Goal: Transaction & Acquisition: Purchase product/service

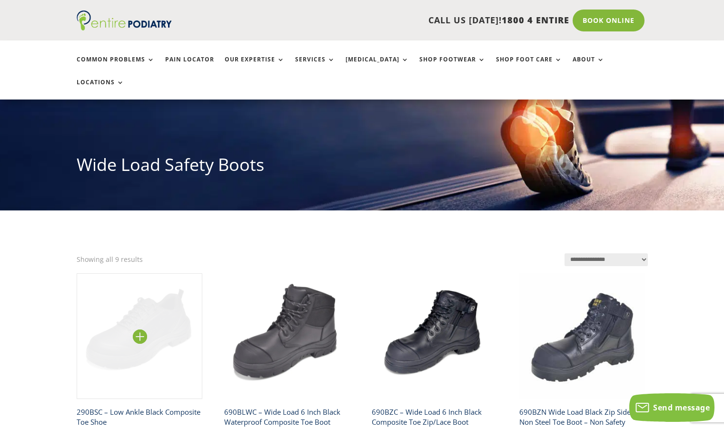
scroll to position [60, 0]
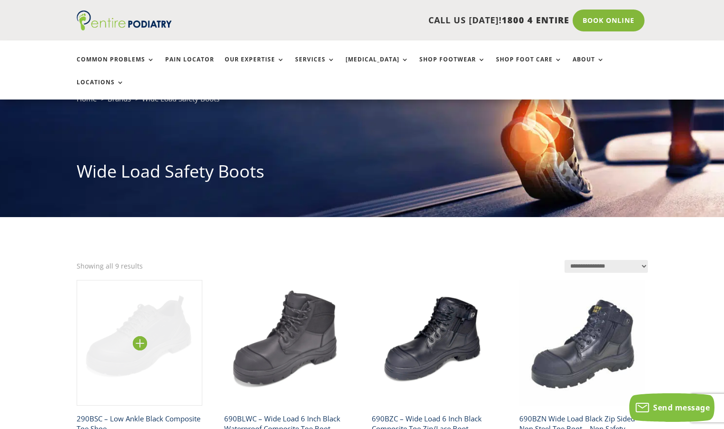
click at [136, 360] on img at bounding box center [140, 343] width 126 height 126
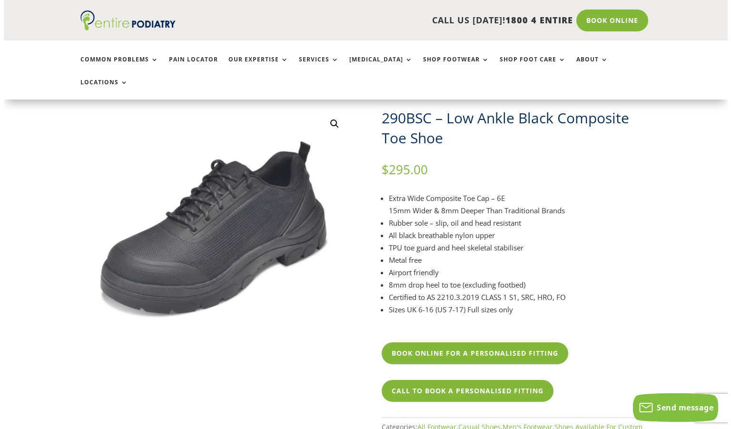
scroll to position [67, 0]
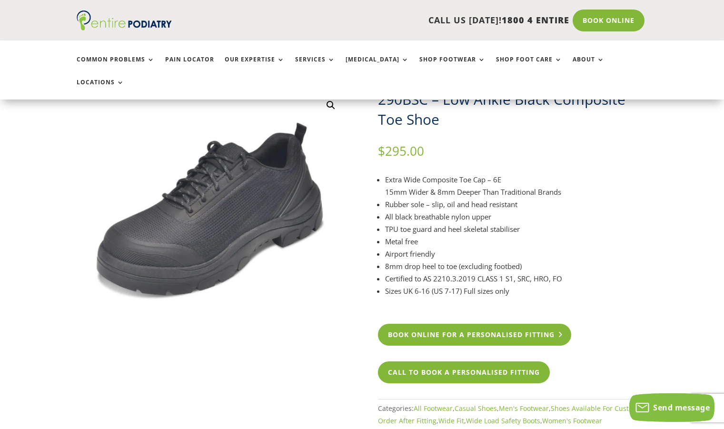
click at [552, 324] on link "Book Online For A Personalised Fitting" at bounding box center [474, 335] width 193 height 22
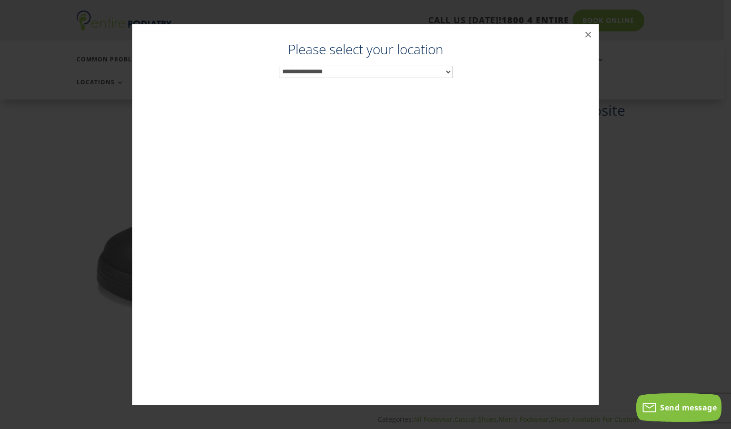
scroll to position [55, 0]
click at [451, 68] on select "**********" at bounding box center [366, 72] width 174 height 12
